Goal: Task Accomplishment & Management: Complete application form

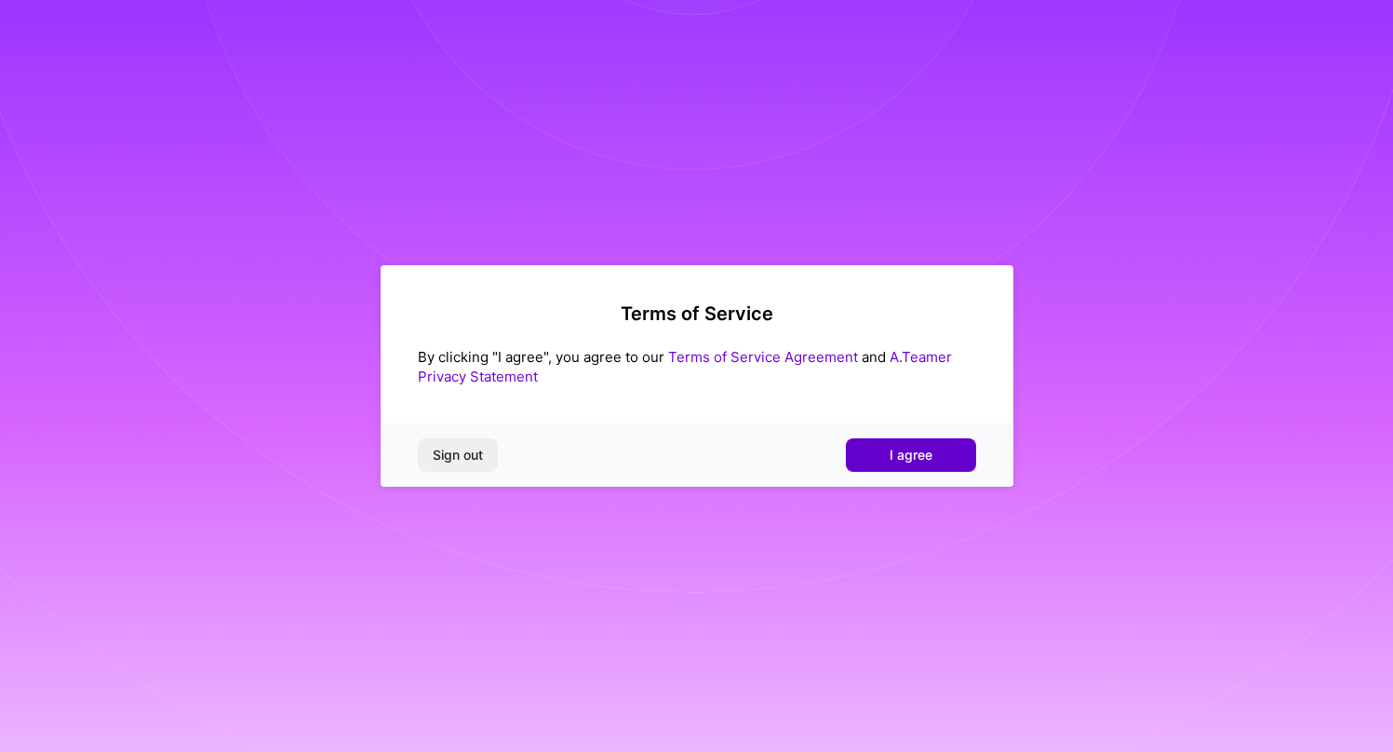
click at [920, 460] on span "I agree" at bounding box center [910, 455] width 43 height 19
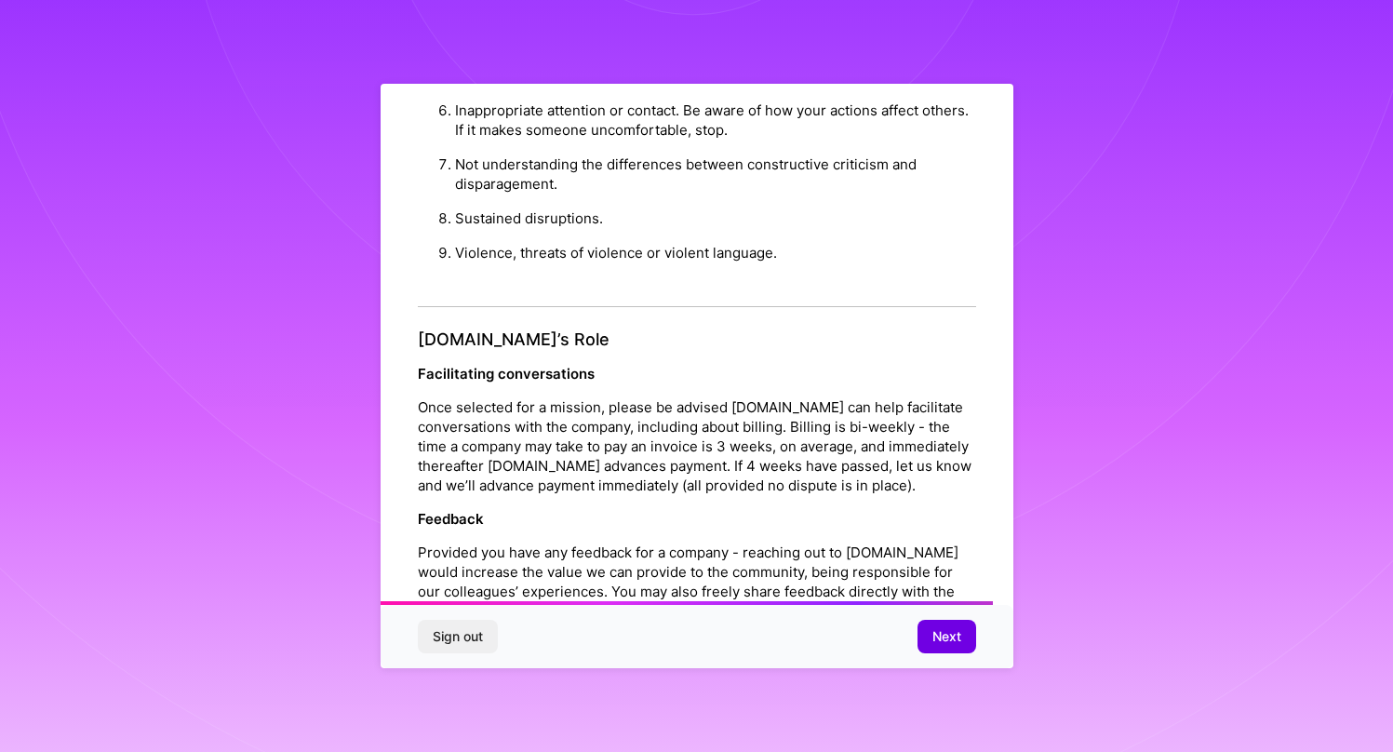
scroll to position [1975, 0]
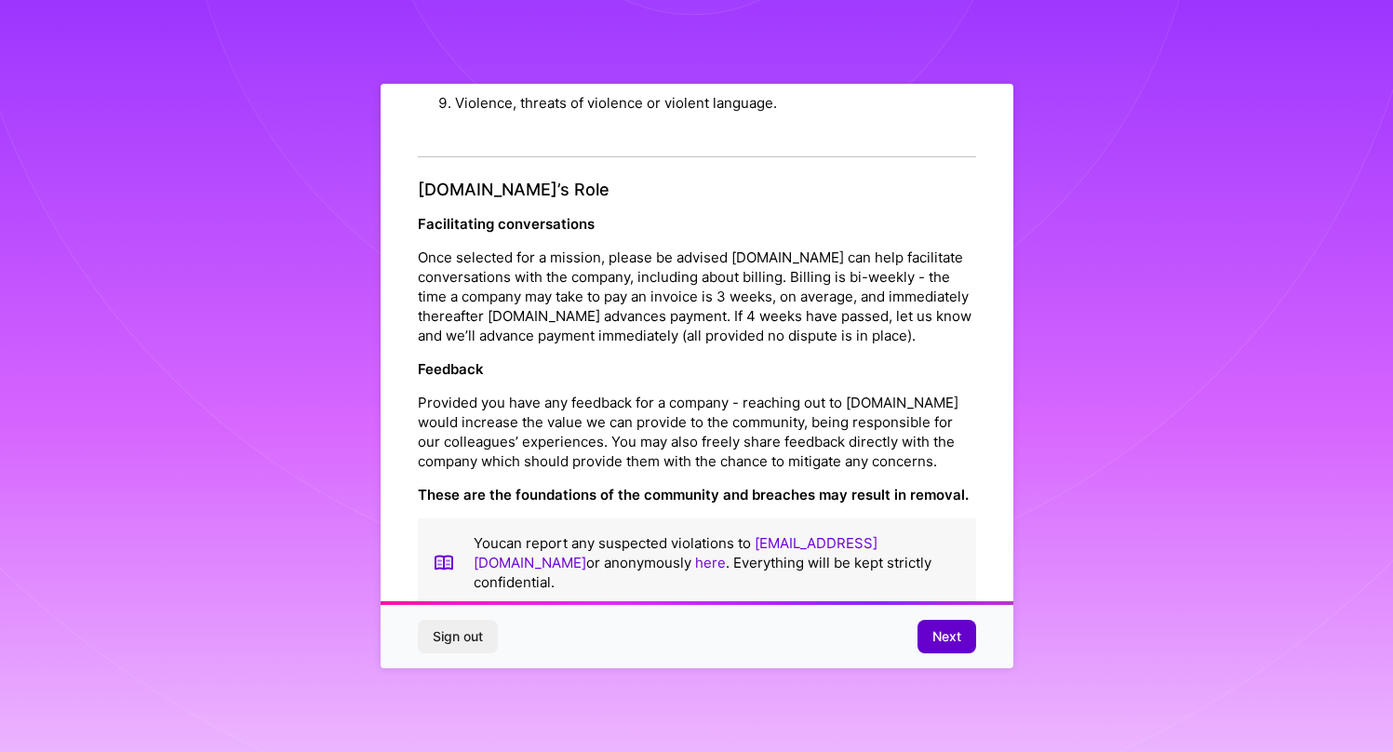
click at [946, 641] on span "Next" at bounding box center [946, 636] width 29 height 19
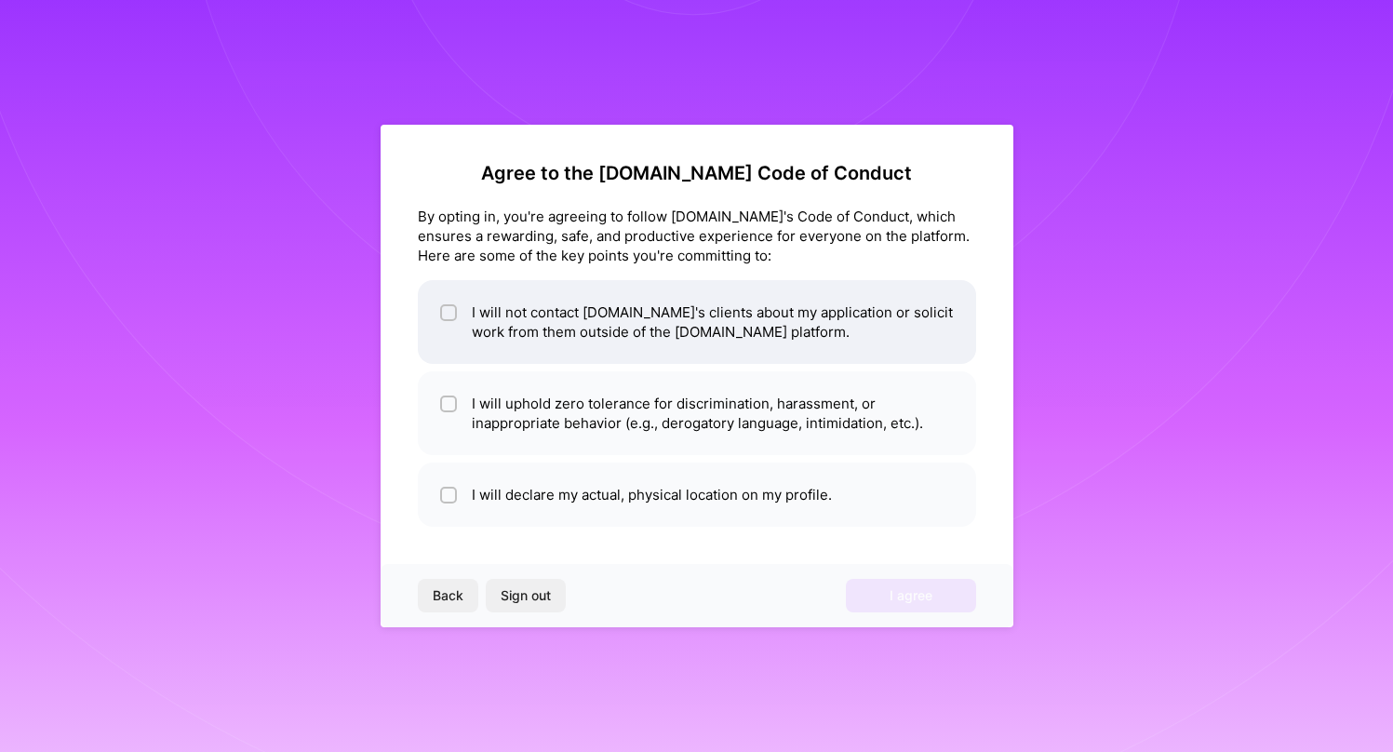
click at [449, 322] on span at bounding box center [448, 321] width 17 height 39
checkbox input "true"
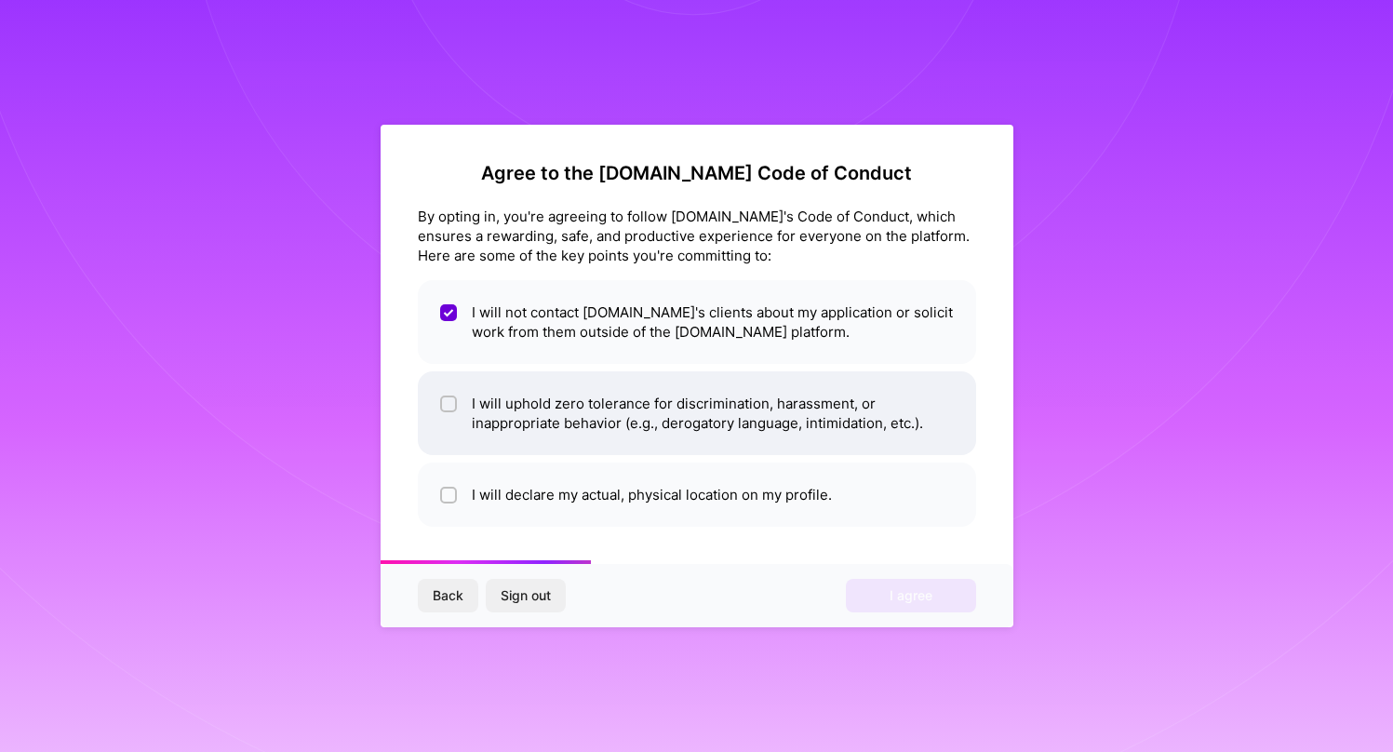
click at [450, 407] on input "checkbox" at bounding box center [450, 404] width 13 height 13
checkbox input "true"
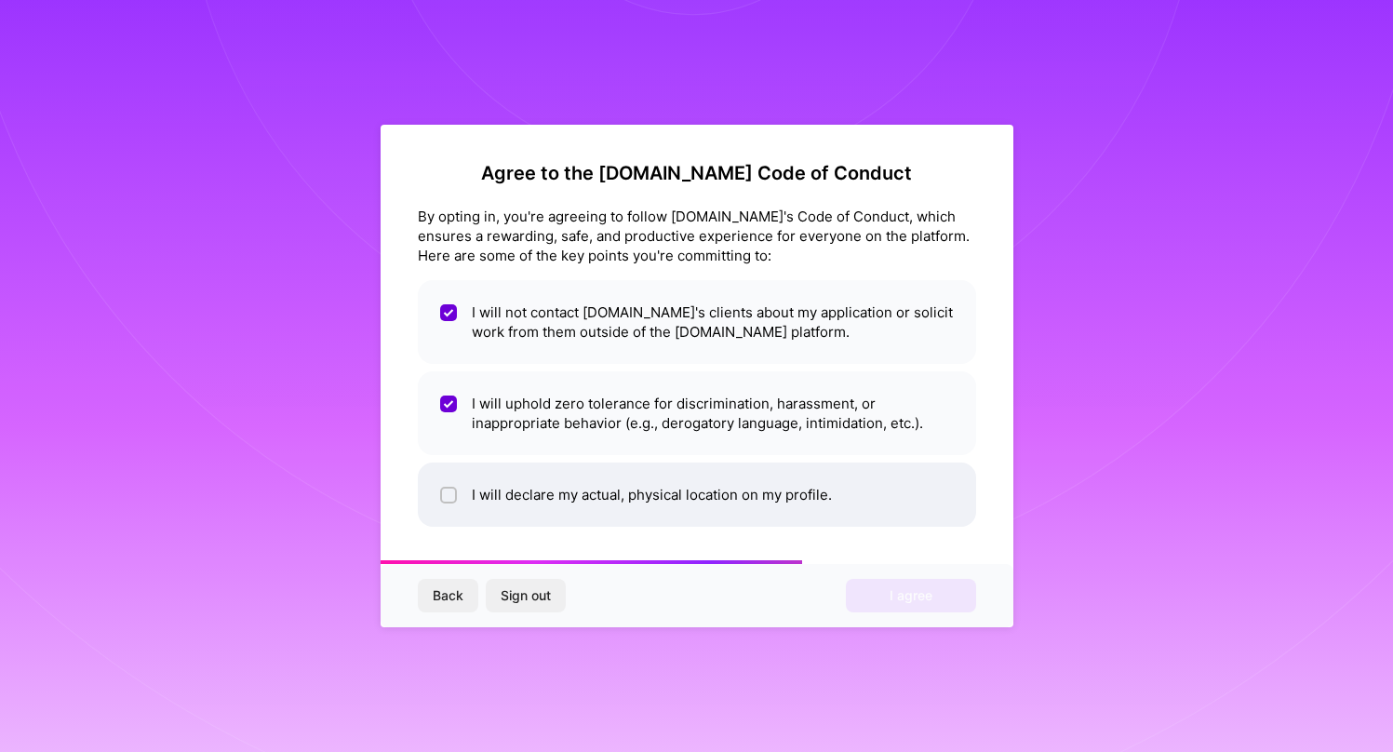
click at [448, 498] on input "checkbox" at bounding box center [450, 495] width 13 height 13
checkbox input "true"
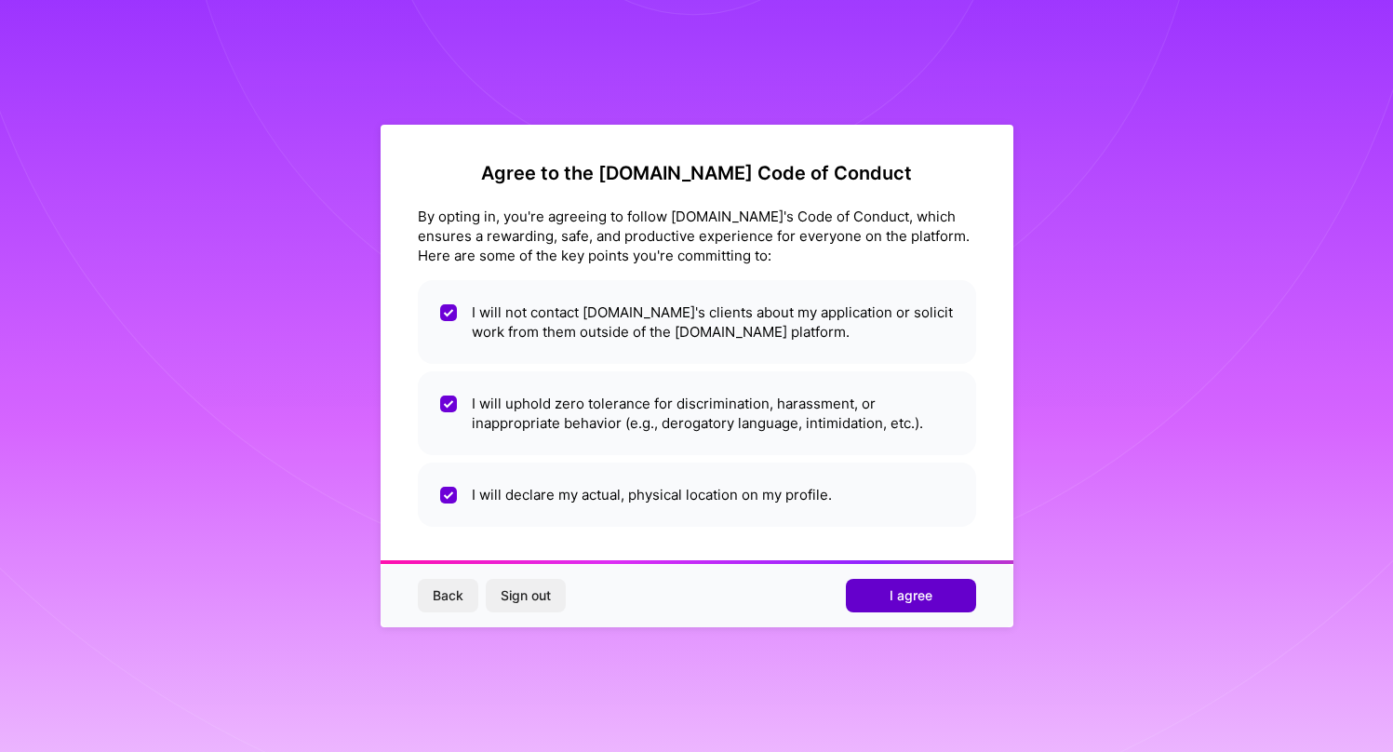
click at [894, 593] on span "I agree" at bounding box center [910, 595] width 43 height 19
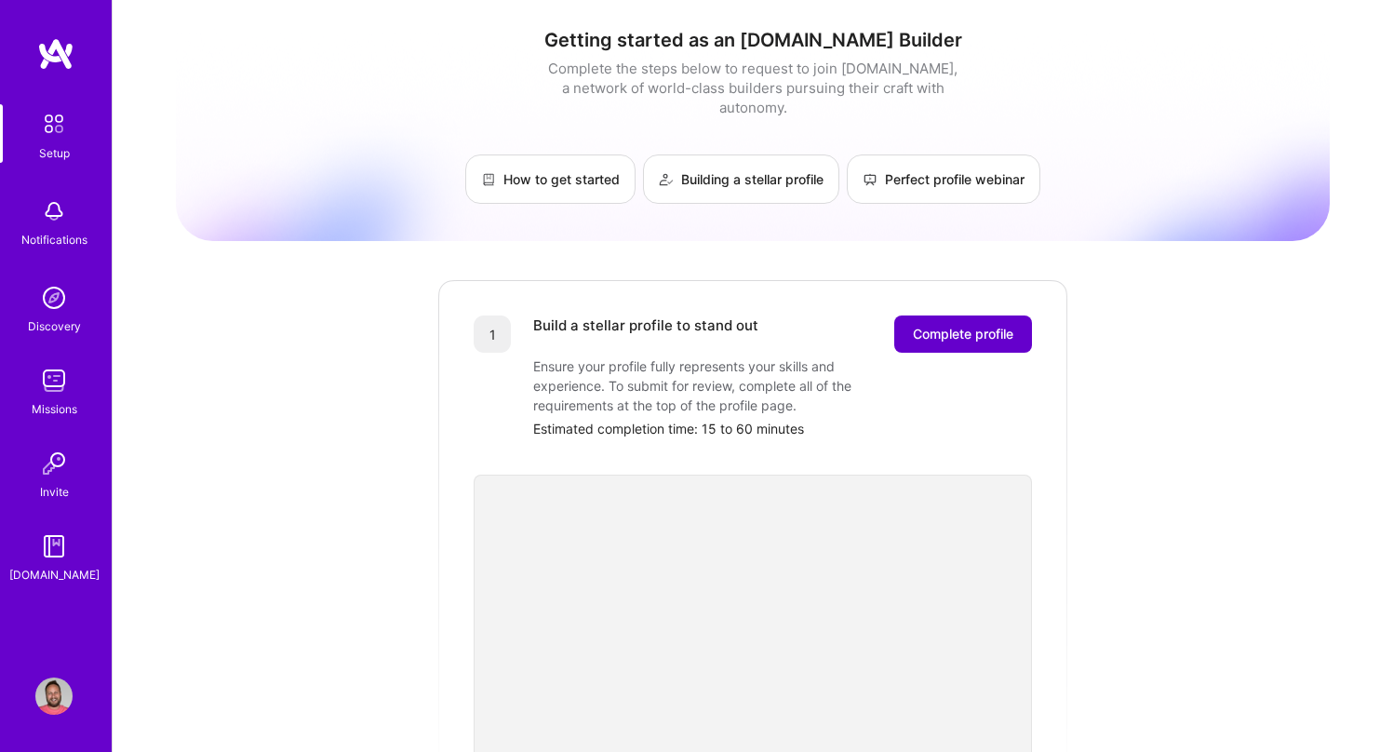
click at [972, 325] on span "Complete profile" at bounding box center [963, 334] width 100 height 19
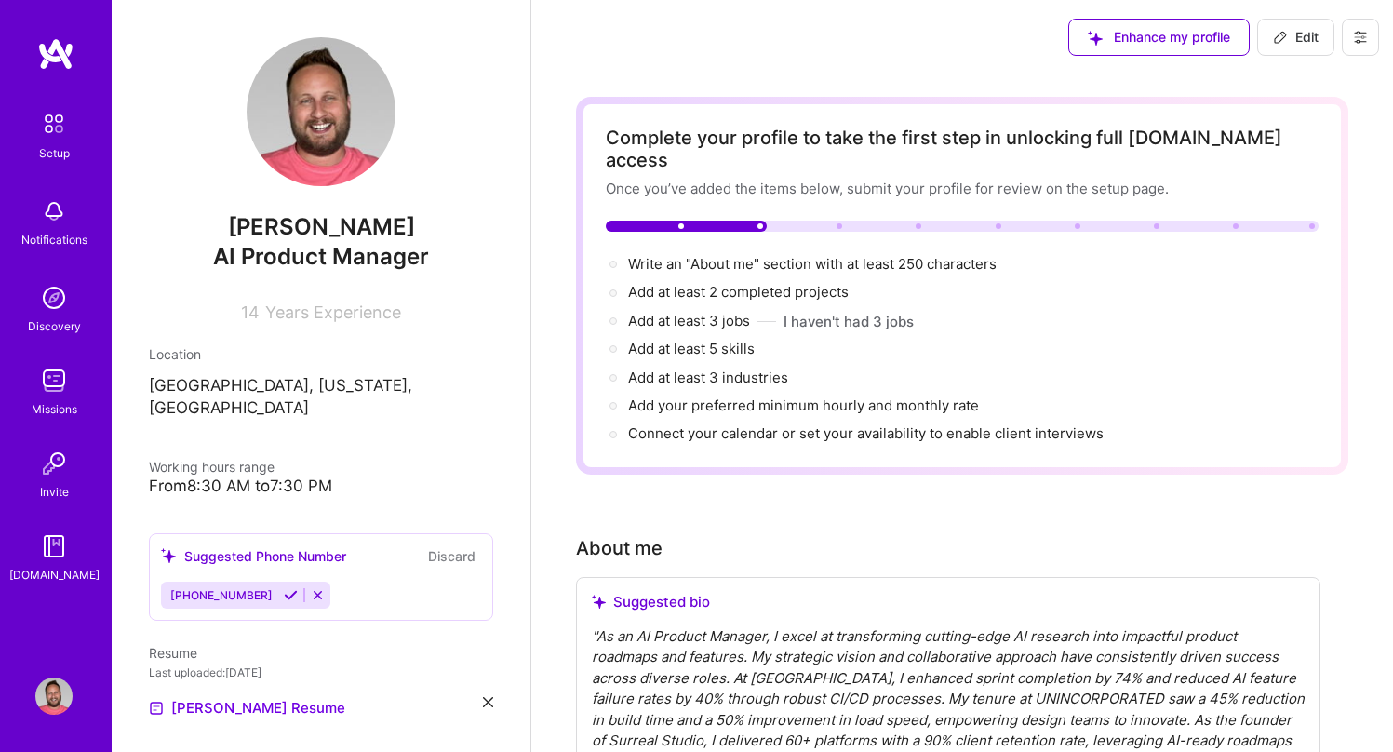
click at [273, 316] on span "Years Experience" at bounding box center [333, 312] width 136 height 20
click at [252, 313] on span "14" at bounding box center [250, 312] width 19 height 20
click at [284, 588] on icon at bounding box center [291, 595] width 14 height 14
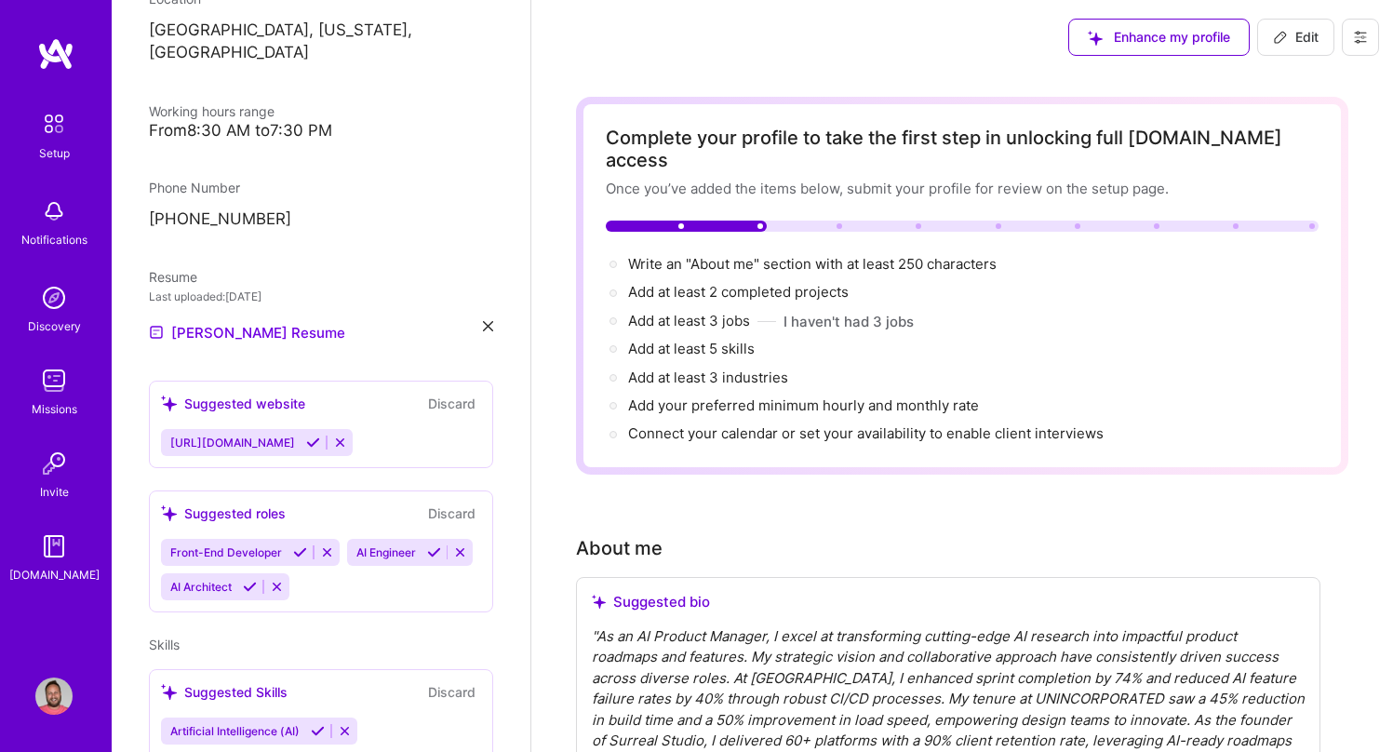
scroll to position [356, 0]
click at [320, 434] on icon at bounding box center [313, 441] width 14 height 14
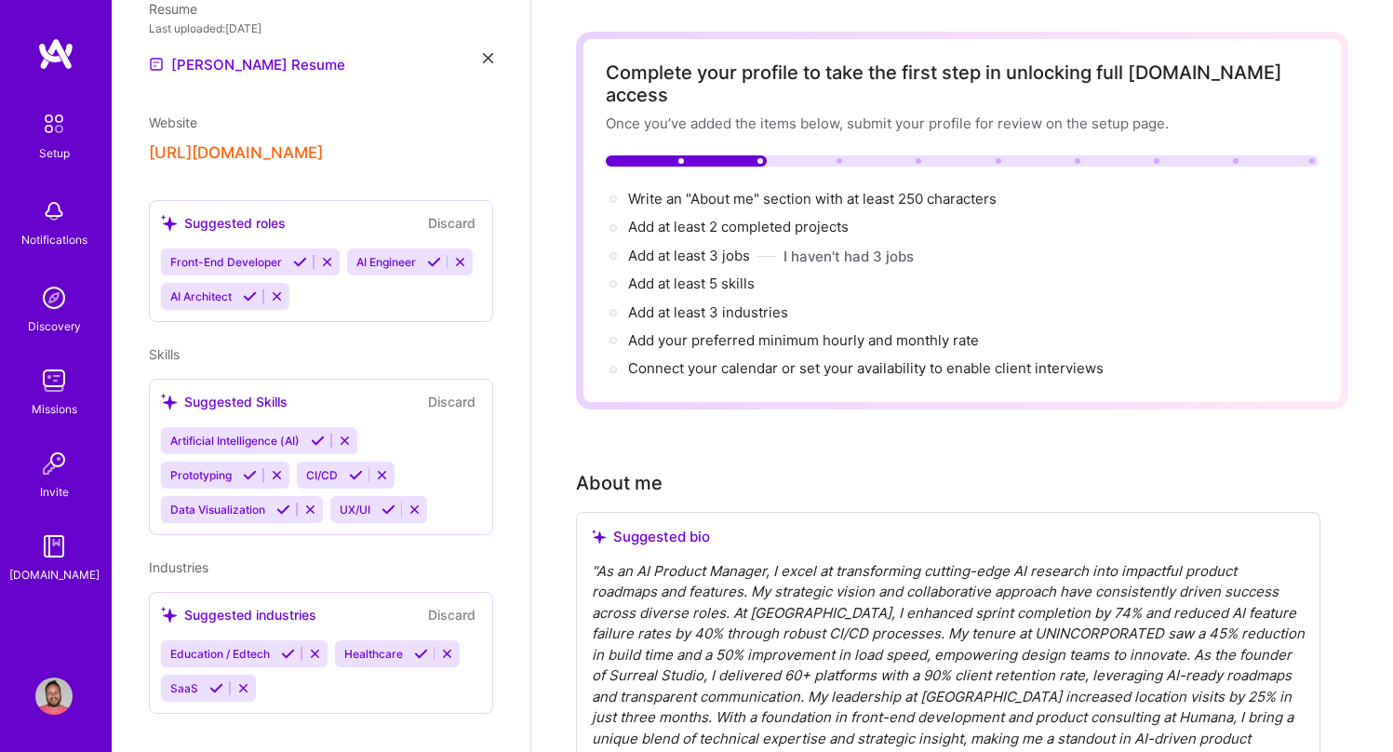
scroll to position [0, 0]
